Goal: Navigation & Orientation: Find specific page/section

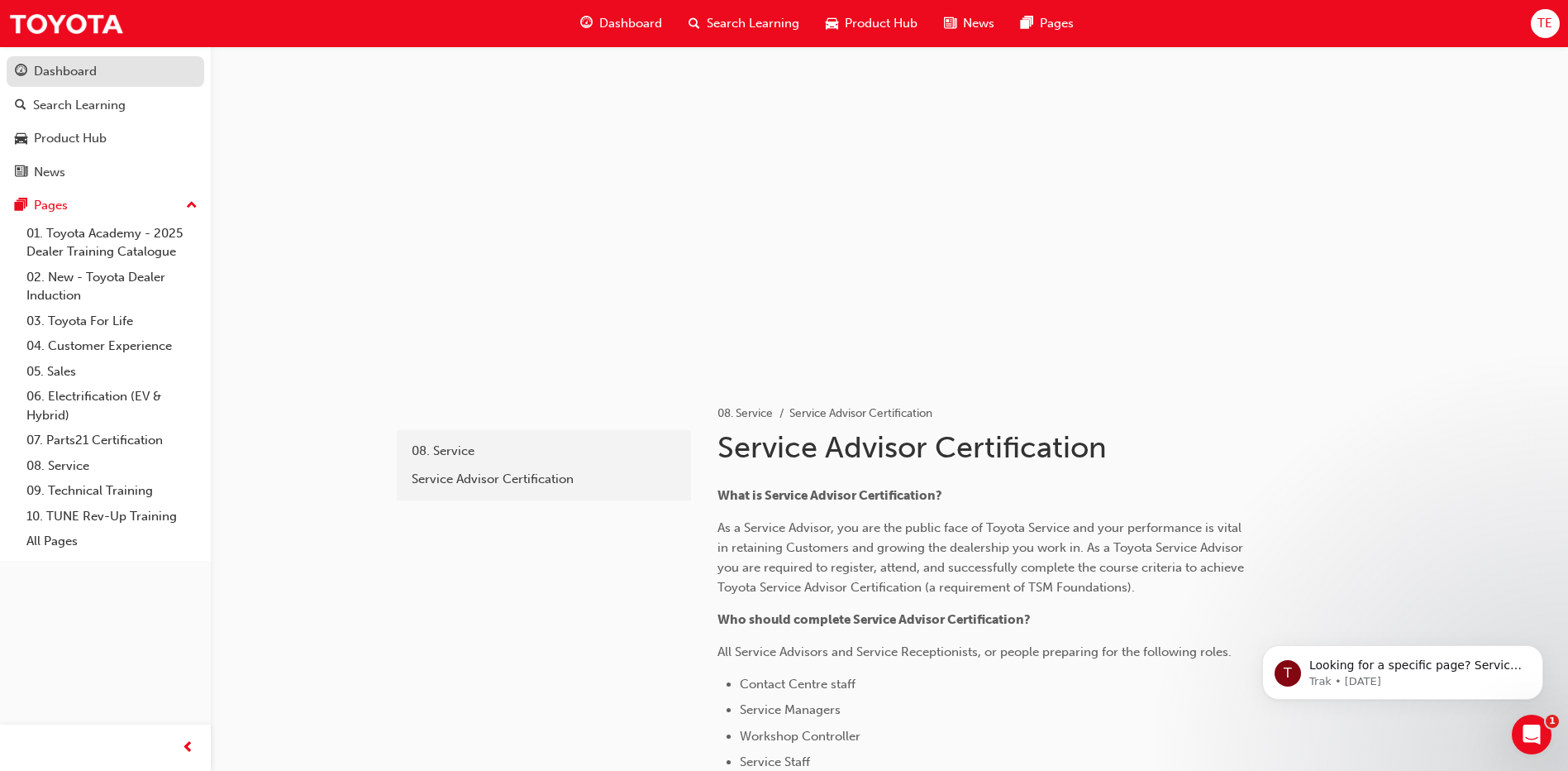
click at [70, 66] on div "Dashboard" at bounding box center [66, 71] width 63 height 19
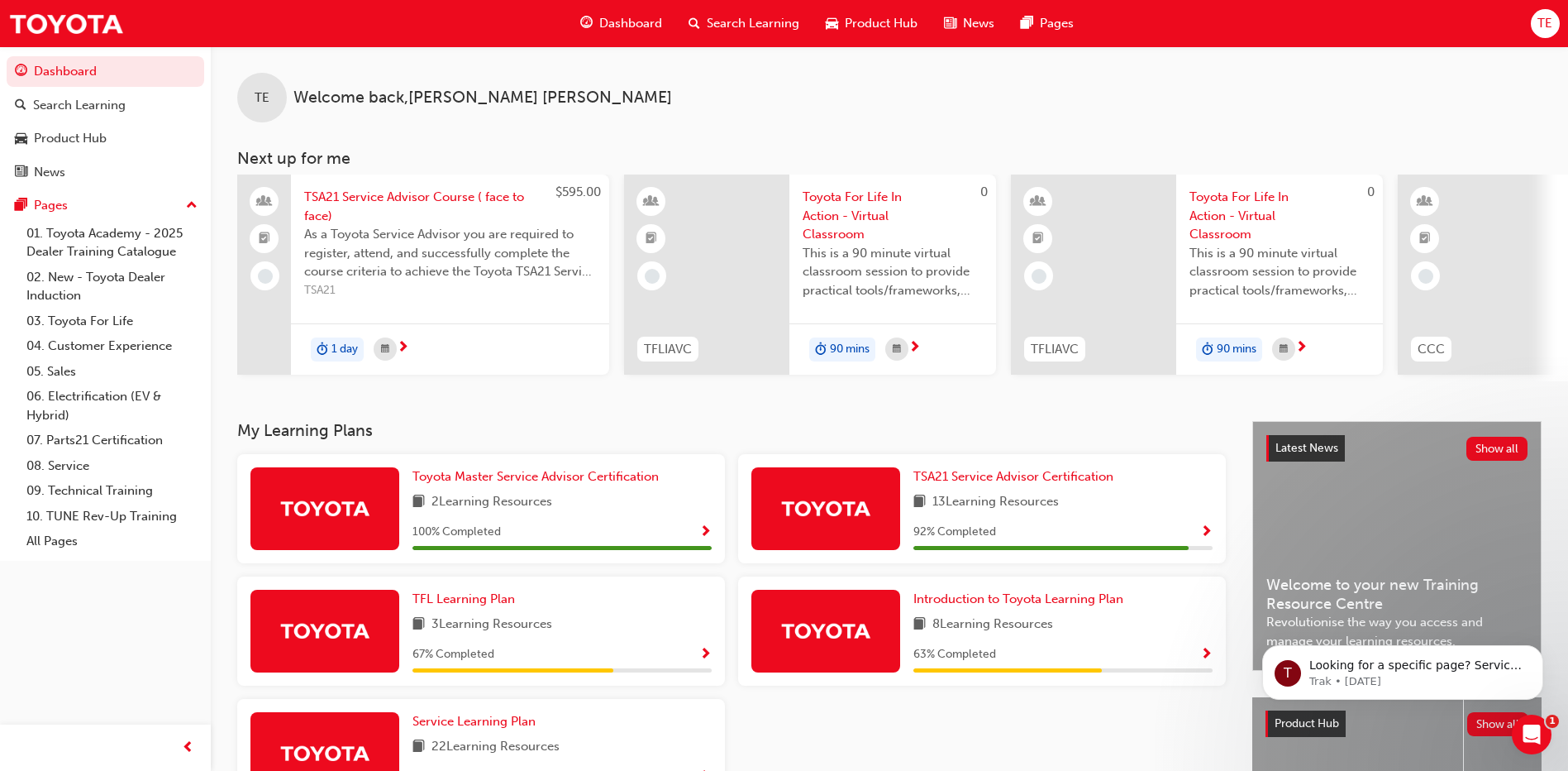
click at [913, 22] on span "Product Hub" at bounding box center [881, 23] width 73 height 19
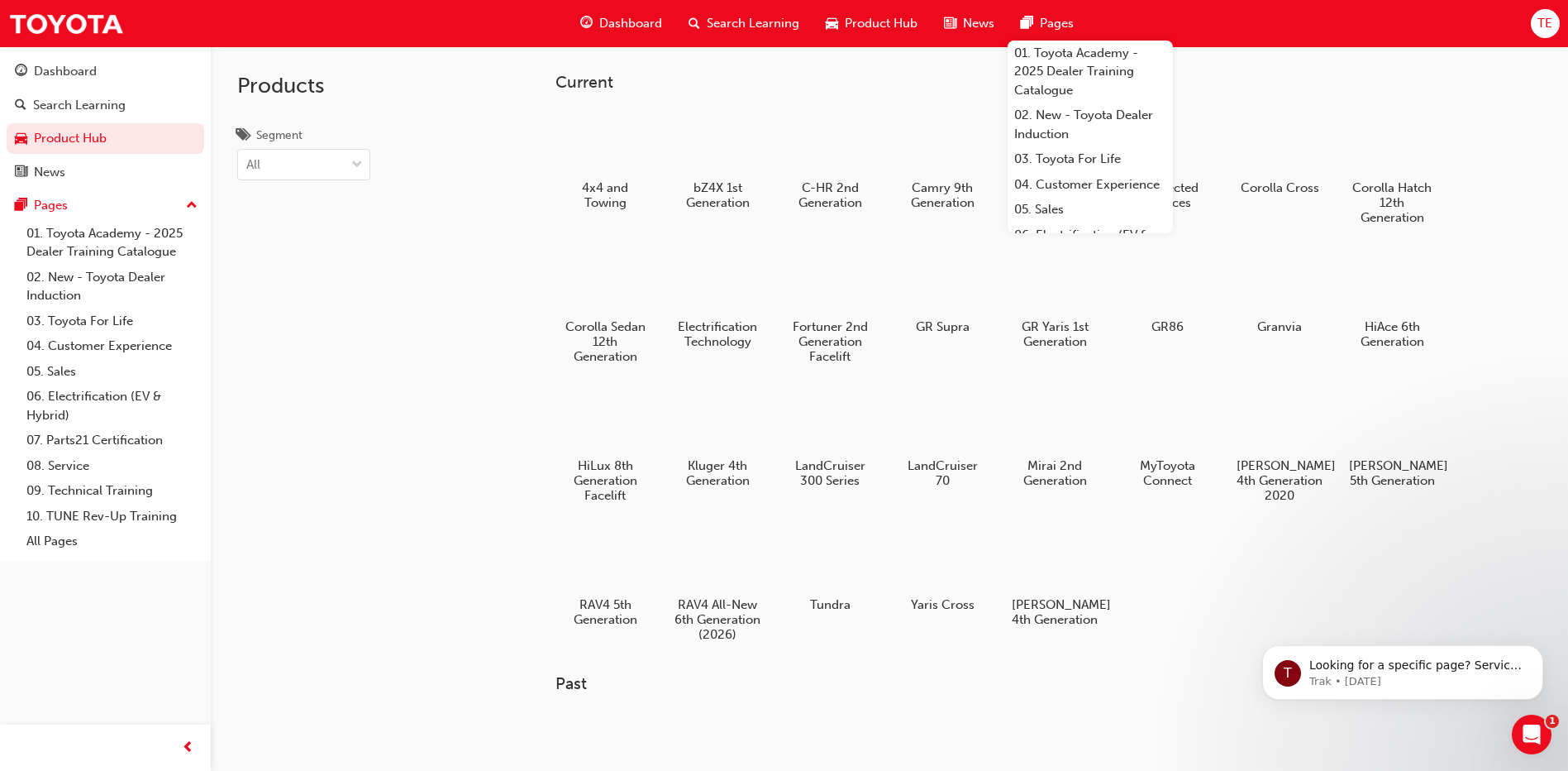
click at [1045, 20] on span "Pages" at bounding box center [1057, 23] width 34 height 19
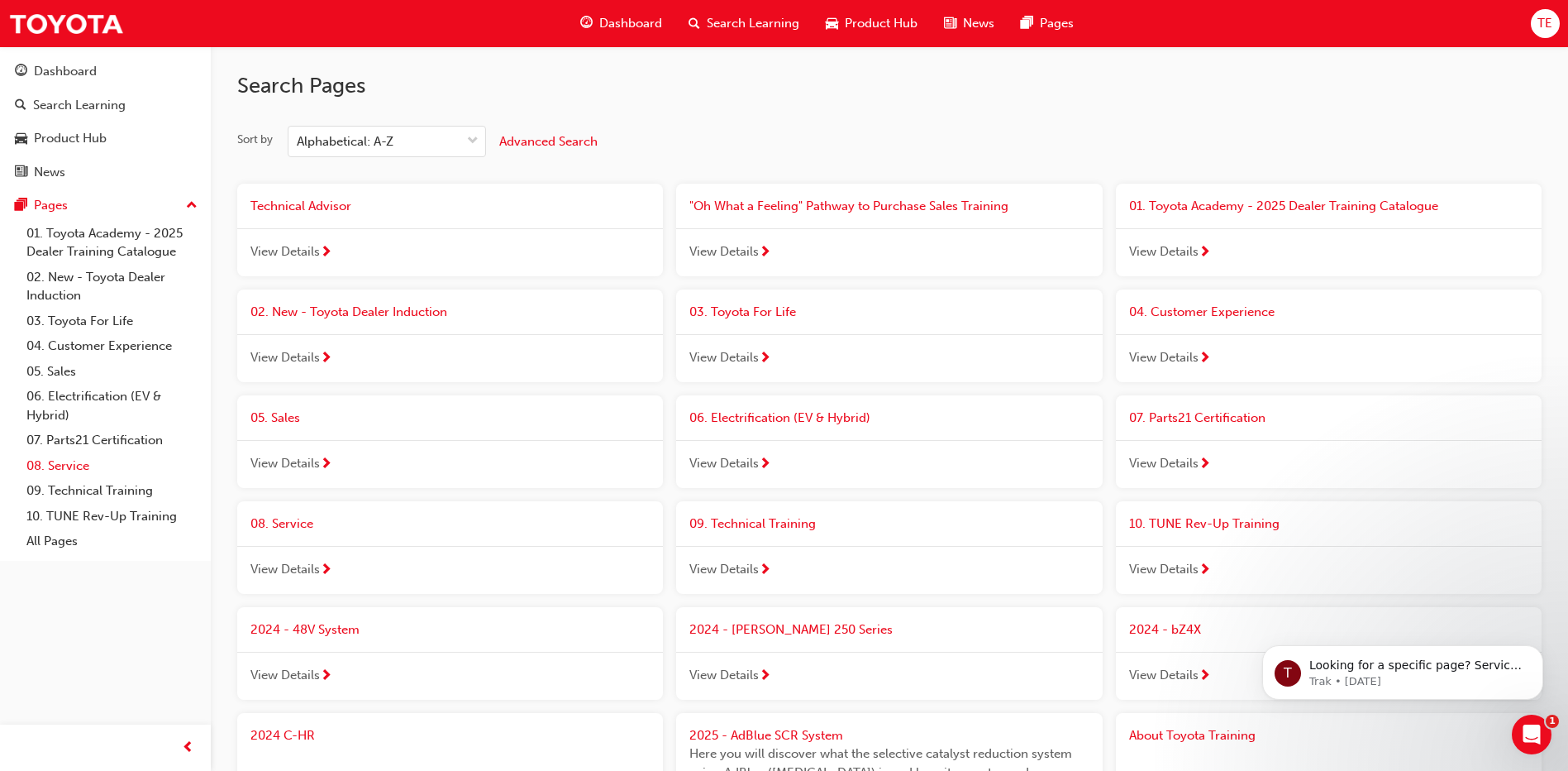
click at [86, 468] on link "08. Service" at bounding box center [112, 466] width 184 height 25
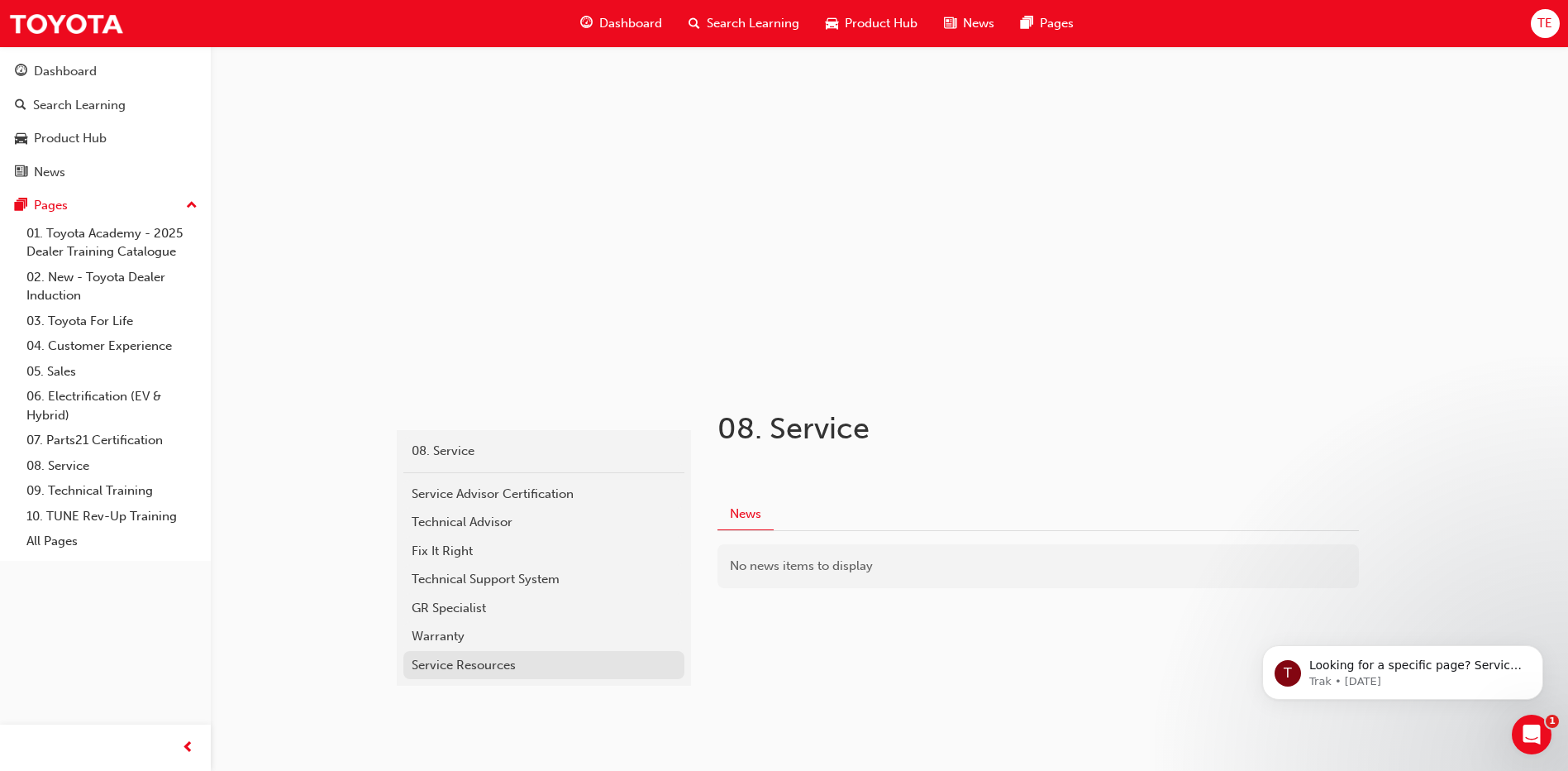
click at [533, 668] on div "Service Resources" at bounding box center [543, 664] width 264 height 19
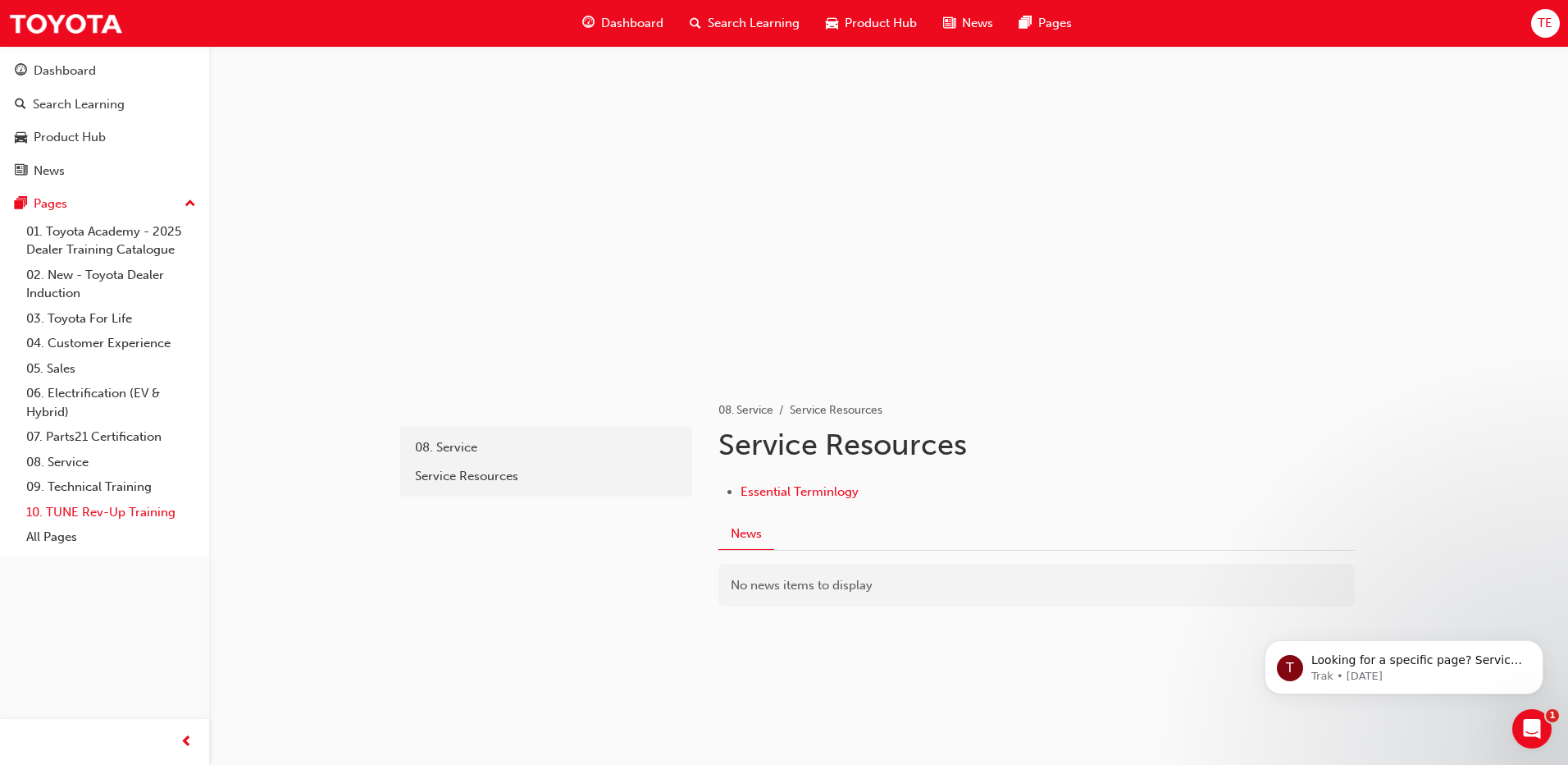
click at [107, 511] on link "10. TUNE Rev-Up Training" at bounding box center [111, 512] width 183 height 25
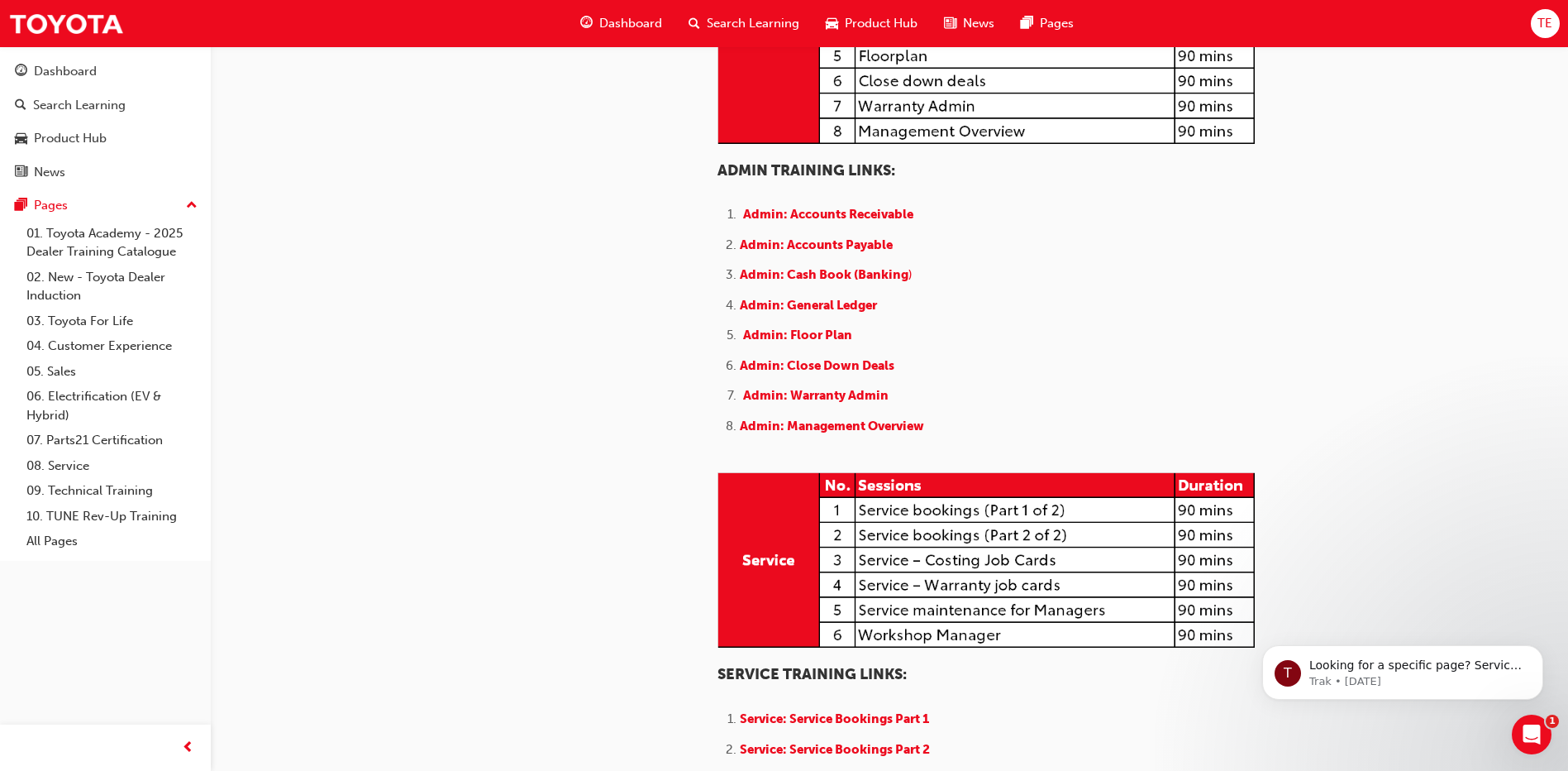
scroll to position [54, 0]
